Goal: Transaction & Acquisition: Download file/media

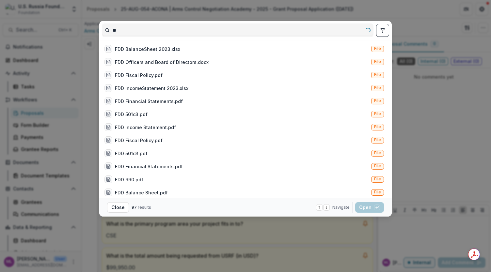
type input "*"
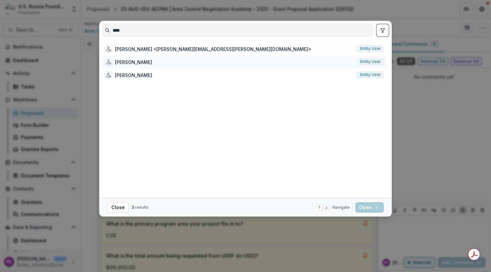
type input "****"
click at [371, 62] on span "Entity user" at bounding box center [370, 61] width 21 height 5
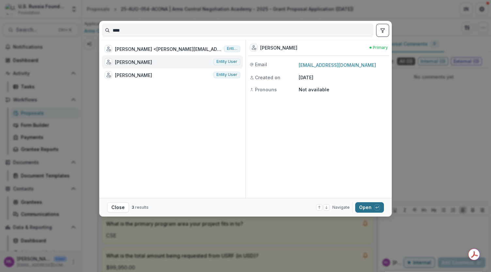
click at [367, 208] on button "Open with enter key" at bounding box center [369, 207] width 29 height 10
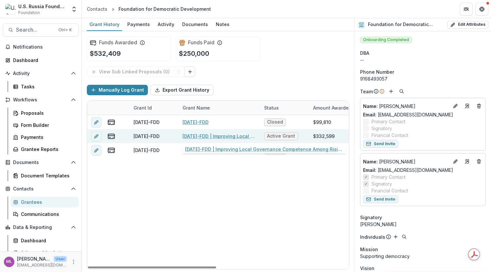
click at [202, 137] on link "[DATE]-FDD | Improving Local Governance Competence Among Rising Exiled Russian …" at bounding box center [219, 136] width 74 height 7
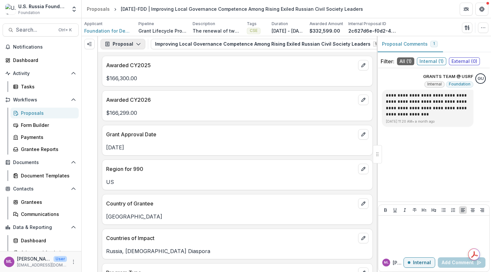
click at [141, 43] on button "Proposal" at bounding box center [123, 44] width 45 height 10
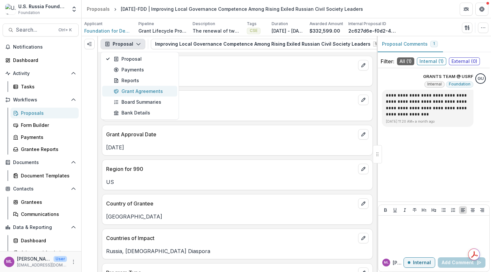
click at [133, 90] on div "Grant Agreements" at bounding box center [144, 91] width 60 height 7
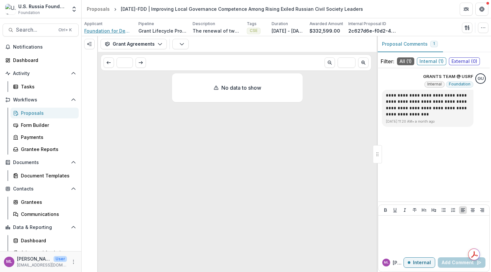
click at [114, 29] on span "Foundation for Democratic Development" at bounding box center [108, 30] width 49 height 7
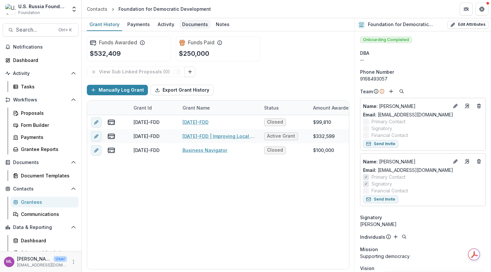
click at [188, 25] on div "Documents" at bounding box center [195, 24] width 31 height 9
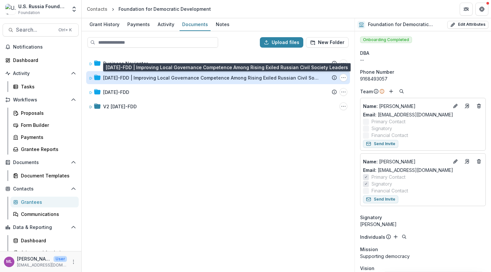
click at [163, 80] on div "[DATE]-FDD | Improving Local Governance Competence Among Rising Exiled Russian …" at bounding box center [210, 77] width 215 height 7
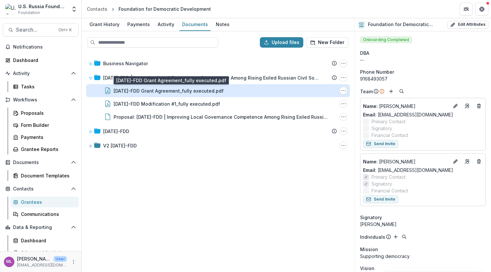
click at [160, 92] on div "[DATE]-FDD Grant Agreement_fully executed.pdf" at bounding box center [169, 90] width 110 height 7
click at [167, 88] on div "[DATE]-FDD Grant Agreement_fully executed.pdf" at bounding box center [169, 90] width 110 height 7
